Goal: Task Accomplishment & Management: Manage account settings

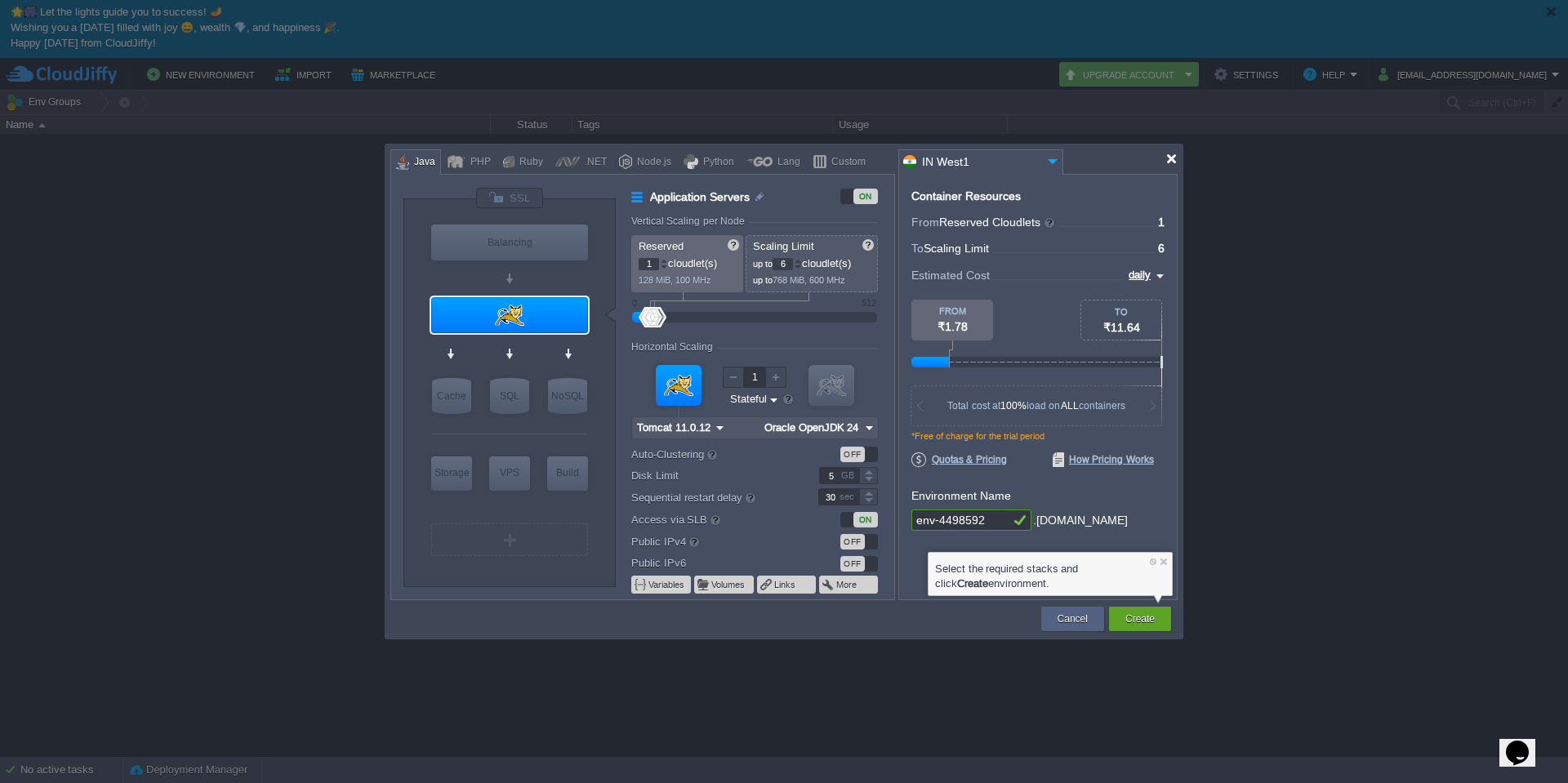
click at [1176, 160] on div at bounding box center [1171, 158] width 12 height 12
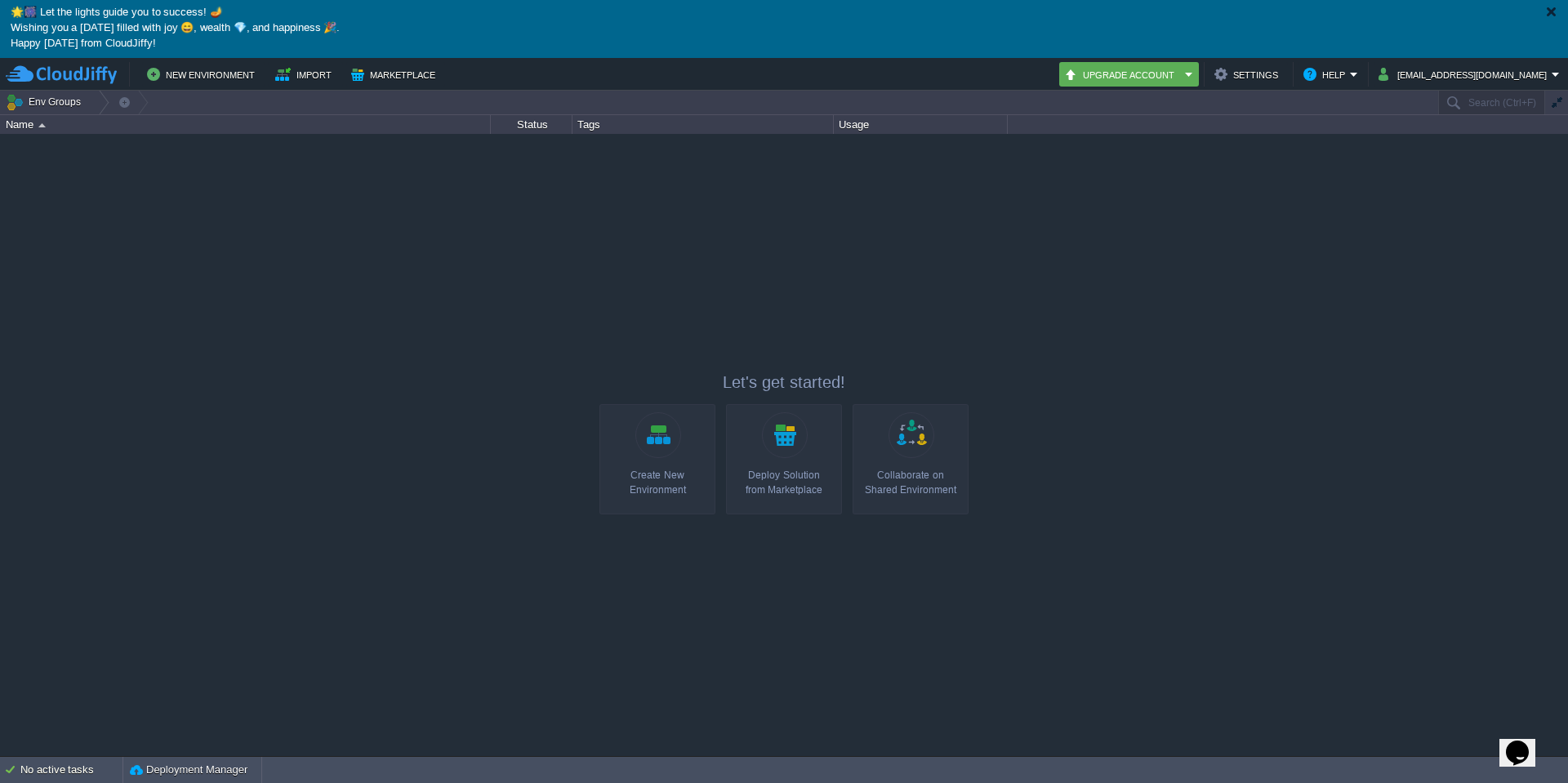
click at [1551, 10] on div at bounding box center [1551, 11] width 12 height 12
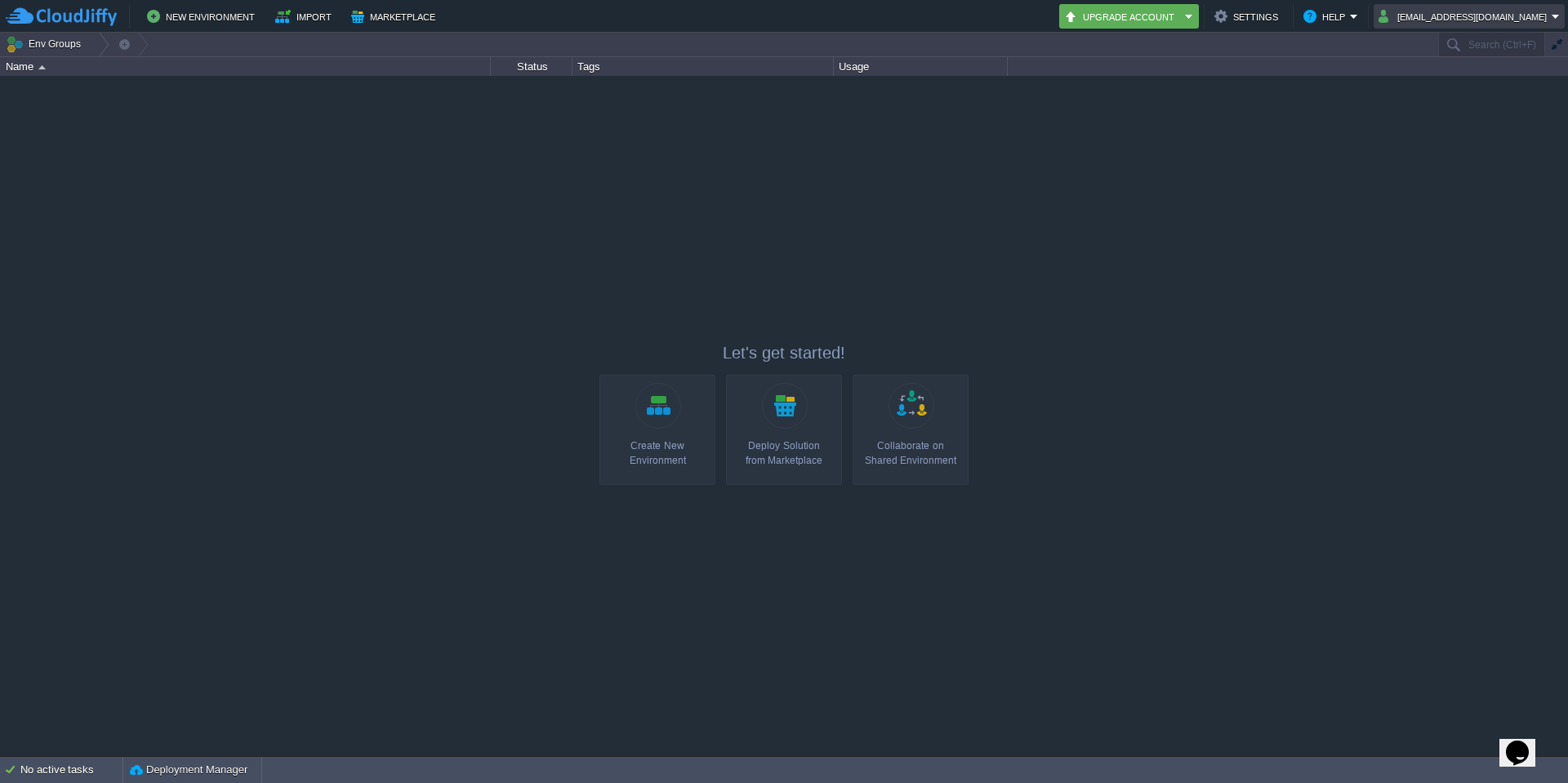
drag, startPoint x: 1552, startPoint y: 16, endPoint x: 1553, endPoint y: 27, distance: 11.0
click at [1552, 17] on em "Umair@depx.in" at bounding box center [1470, 16] width 182 height 19
click at [1495, 86] on span "Sign out" at bounding box center [1477, 85] width 39 height 12
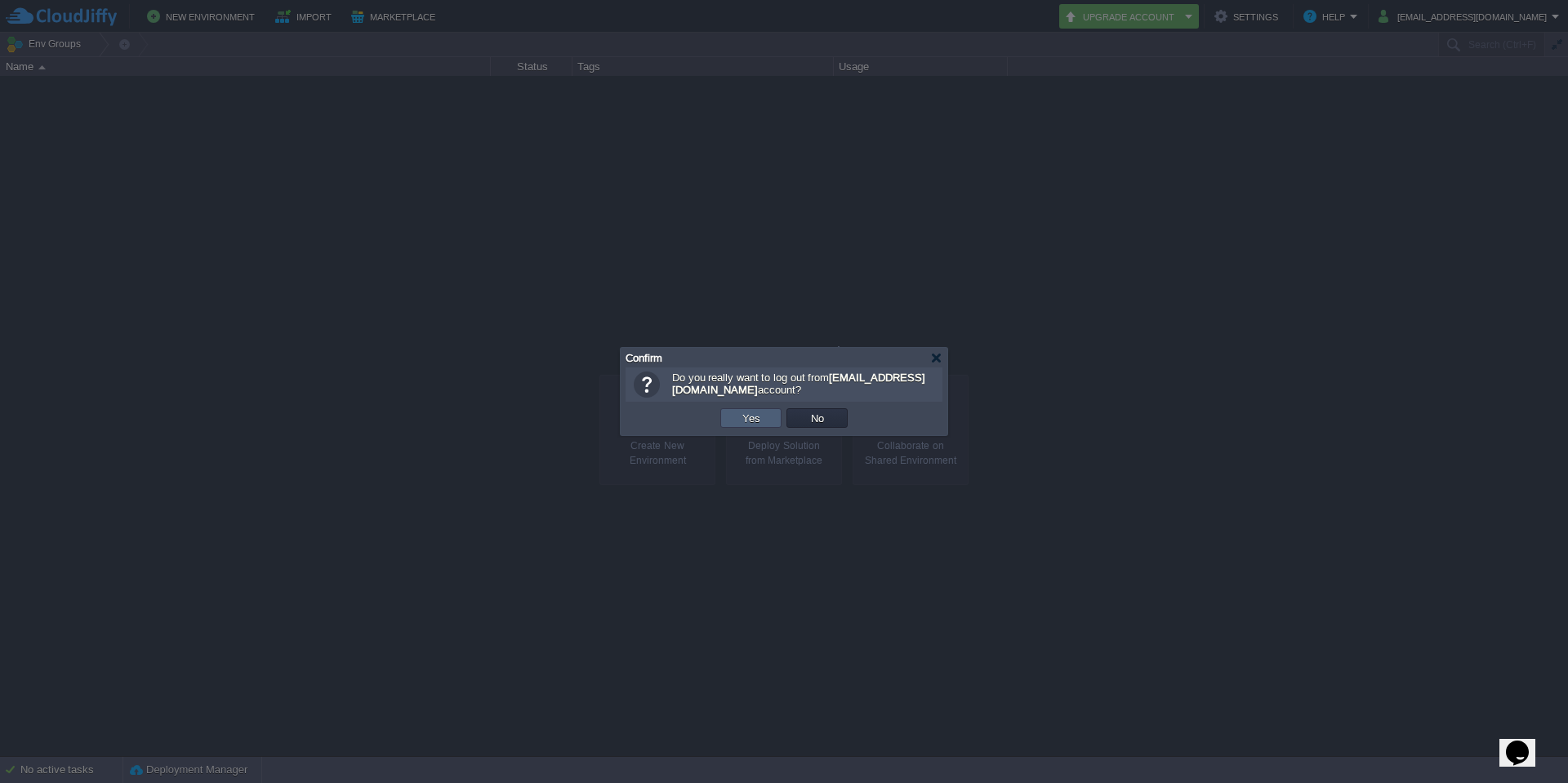
click at [760, 414] on button "Yes" at bounding box center [751, 419] width 28 height 15
